Goal: Information Seeking & Learning: Learn about a topic

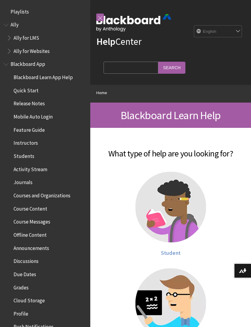
scroll to position [494, 0]
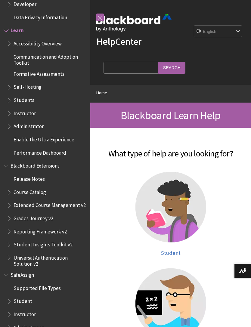
click at [83, 213] on ul "Release Notes Course Catalog Extended Course Management v2 Grades Journey v2 Re…" at bounding box center [45, 220] width 83 height 93
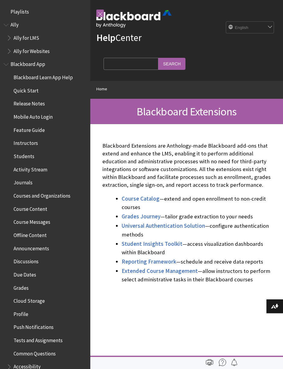
scroll to position [452, 0]
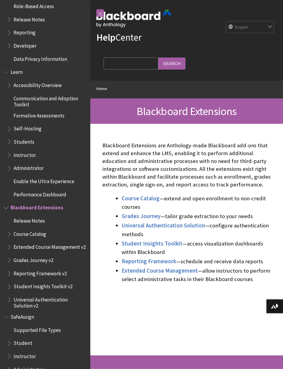
click at [95, 247] on main "Course Catalog" at bounding box center [186, 240] width 193 height 232
click at [110, 240] on ul "Course Catalog —extend and open enrollment to non-credit courses Grades Journey…" at bounding box center [186, 238] width 169 height 89
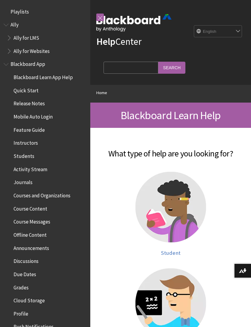
scroll to position [494, 0]
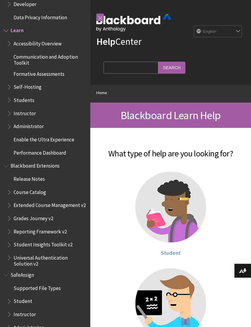
click at [85, 213] on ul "Release Notes Course Catalog Extended Course Management v2 Grades Journey v2 Re…" at bounding box center [45, 220] width 83 height 93
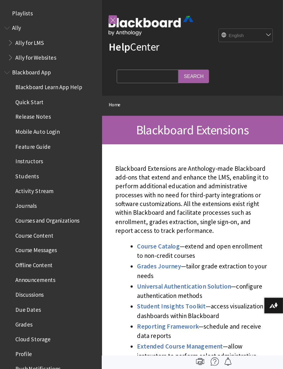
scroll to position [4, 0]
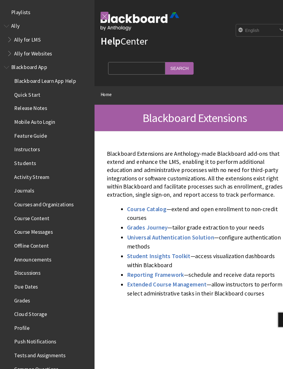
click at [93, 240] on main "Course Catalog" at bounding box center [186, 242] width 193 height 232
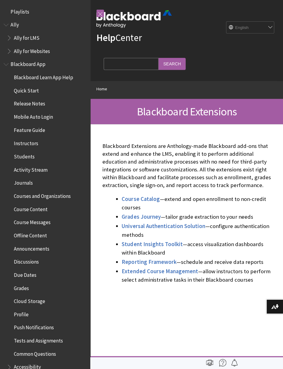
scroll to position [452, 0]
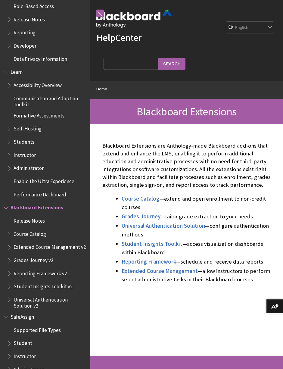
click at [96, 240] on main "Course Catalog" at bounding box center [186, 240] width 193 height 232
click at [113, 240] on ul "Course Catalog —extend and open enrollment to non-credit courses Grades Journey…" at bounding box center [186, 238] width 169 height 89
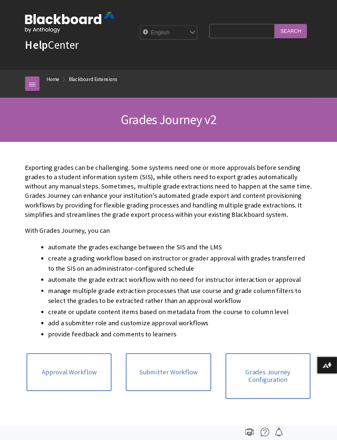
scroll to position [369, 0]
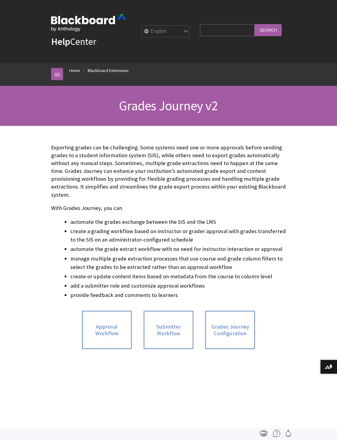
click at [139, 281] on li "add a submitter role and customize approval workflows" at bounding box center [178, 285] width 216 height 8
click at [115, 291] on li "provide feedback and comments to learners" at bounding box center [178, 295] width 216 height 8
click at [112, 291] on li "provide feedback and comments to learners" at bounding box center [178, 295] width 216 height 8
